Goal: Complete application form

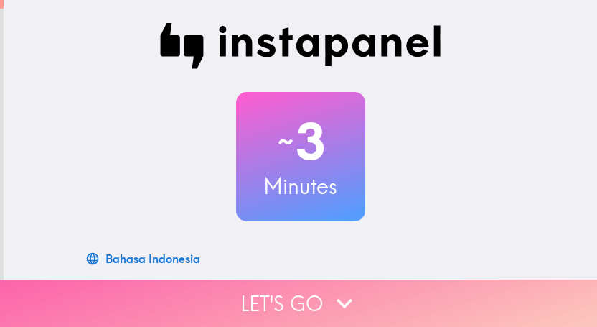
click at [340, 292] on icon "button" at bounding box center [345, 303] width 32 height 32
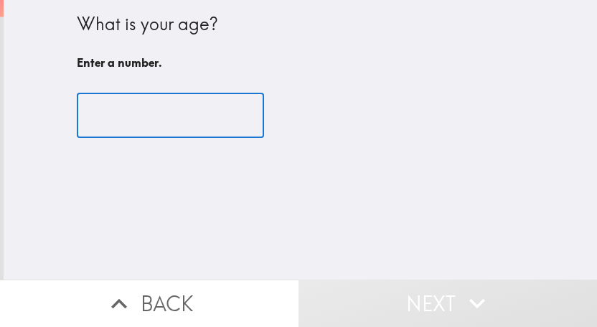
click at [202, 130] on input "number" at bounding box center [170, 115] width 187 height 44
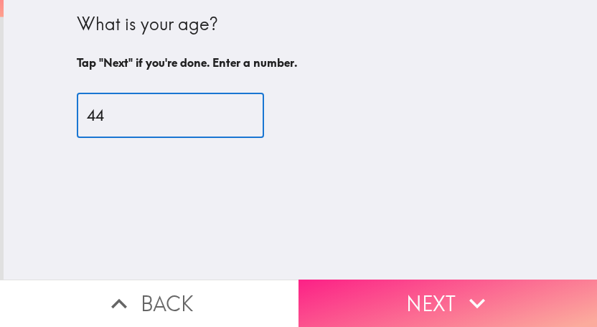
type input "44"
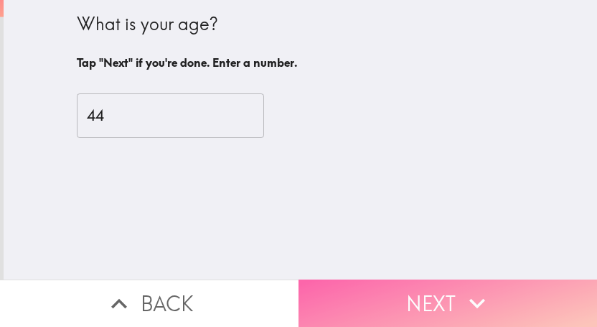
click at [419, 284] on button "Next" at bounding box center [448, 302] width 299 height 47
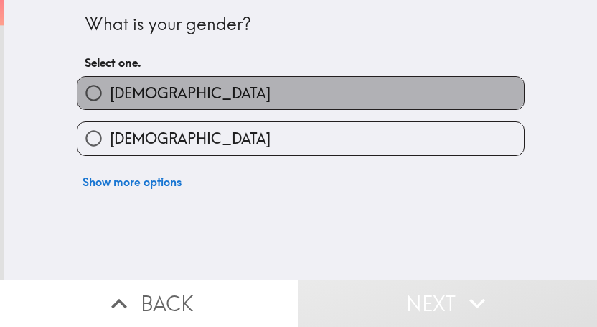
click at [144, 93] on label "[DEMOGRAPHIC_DATA]" at bounding box center [301, 93] width 446 height 32
click at [110, 93] on input "[DEMOGRAPHIC_DATA]" at bounding box center [94, 93] width 32 height 32
radio input "true"
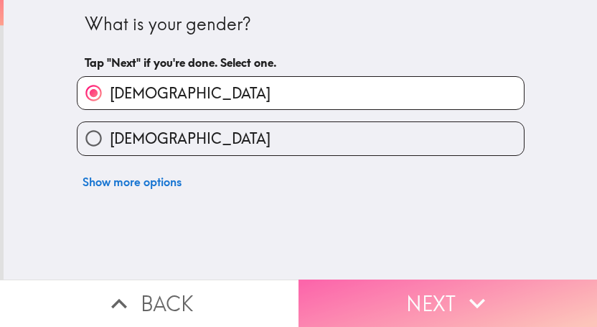
click at [422, 288] on button "Next" at bounding box center [448, 302] width 299 height 47
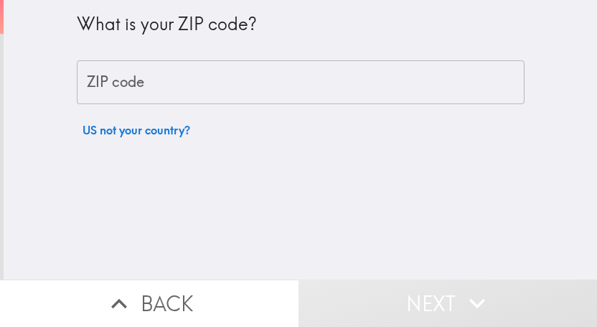
click at [245, 72] on input "ZIP code" at bounding box center [301, 82] width 448 height 44
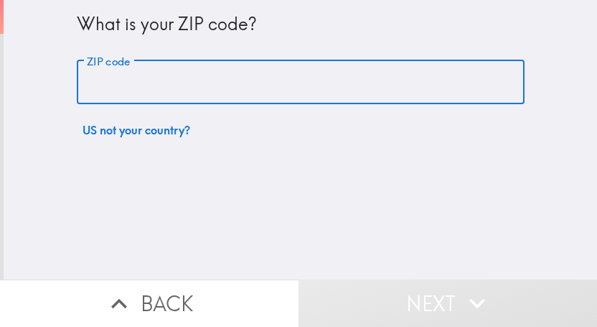
type input "76002"
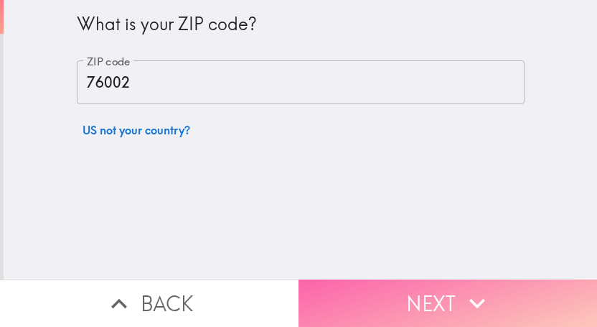
click at [425, 300] on button "Next" at bounding box center [448, 302] width 299 height 47
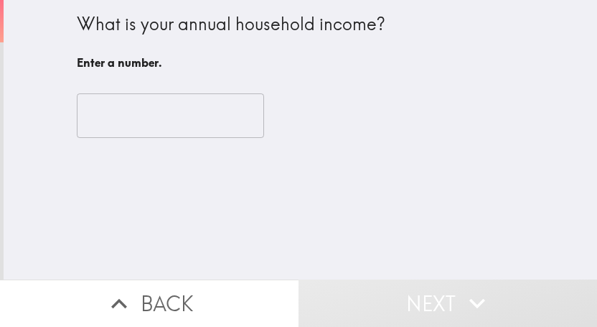
click at [145, 123] on input "number" at bounding box center [170, 115] width 187 height 44
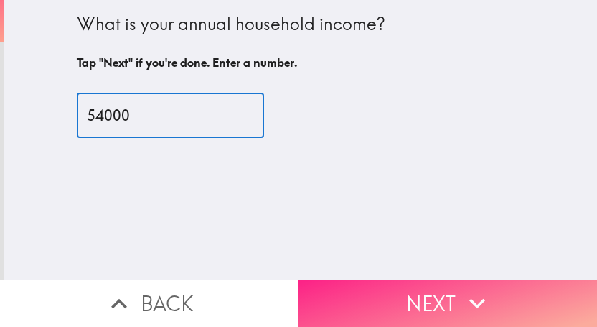
type input "54000"
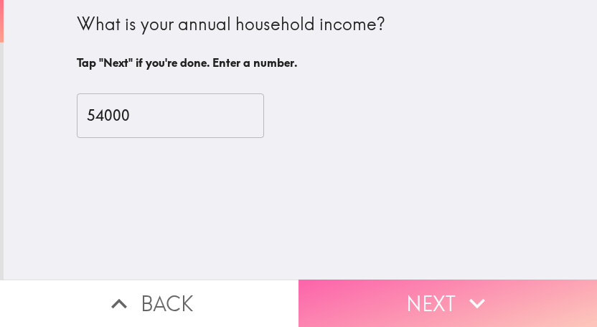
click at [414, 293] on button "Next" at bounding box center [448, 302] width 299 height 47
